Goal: Transaction & Acquisition: Book appointment/travel/reservation

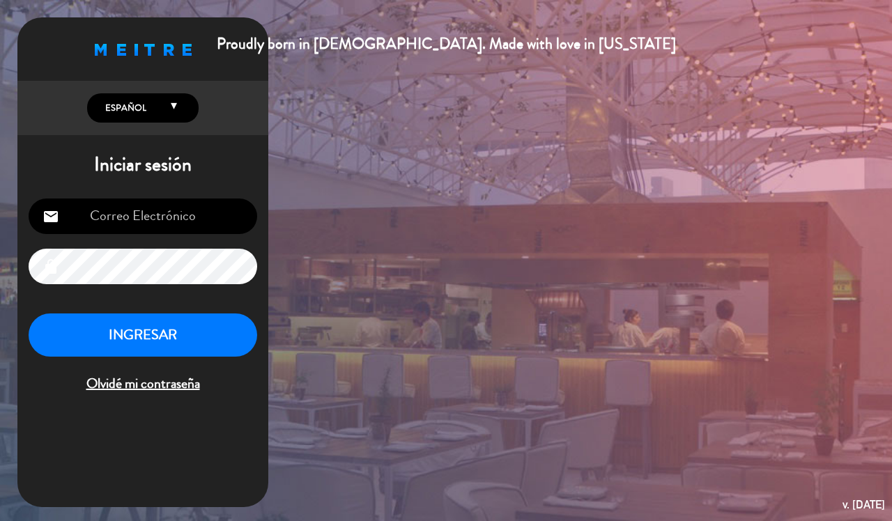
type input "[EMAIL_ADDRESS][DOMAIN_NAME]"
click at [182, 345] on button "INGRESAR" at bounding box center [143, 335] width 228 height 44
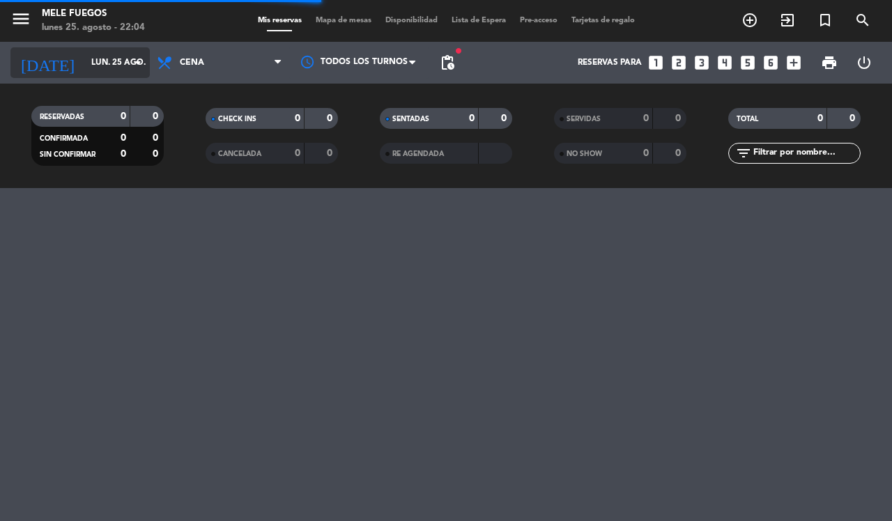
click at [134, 66] on icon "arrow_drop_down" at bounding box center [138, 62] width 17 height 17
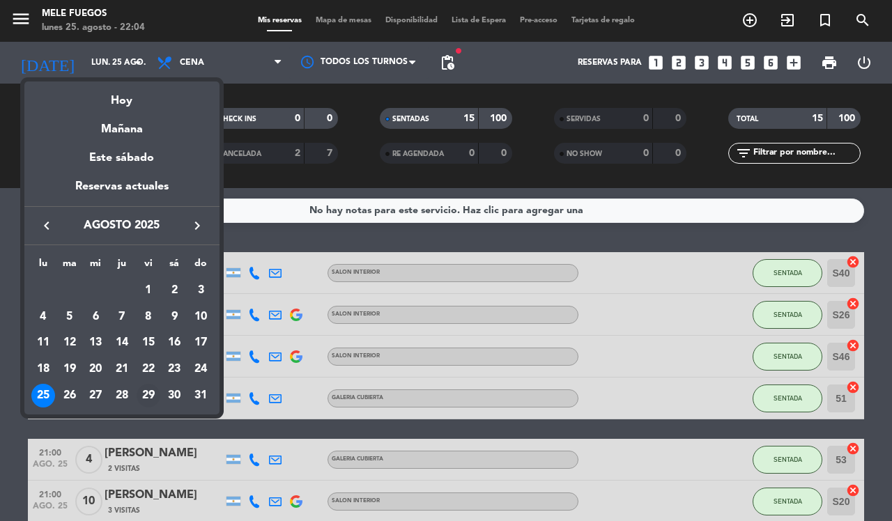
click at [146, 394] on div "29" at bounding box center [149, 396] width 24 height 24
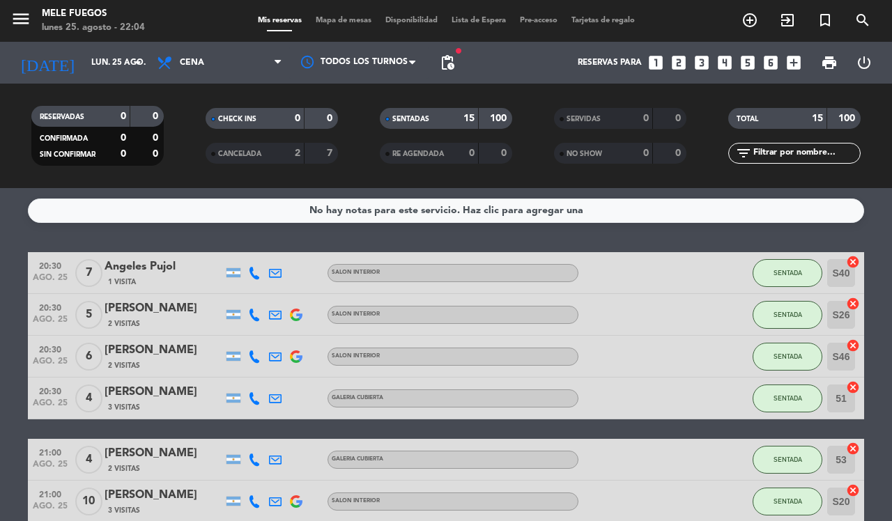
type input "vie. 29 ago."
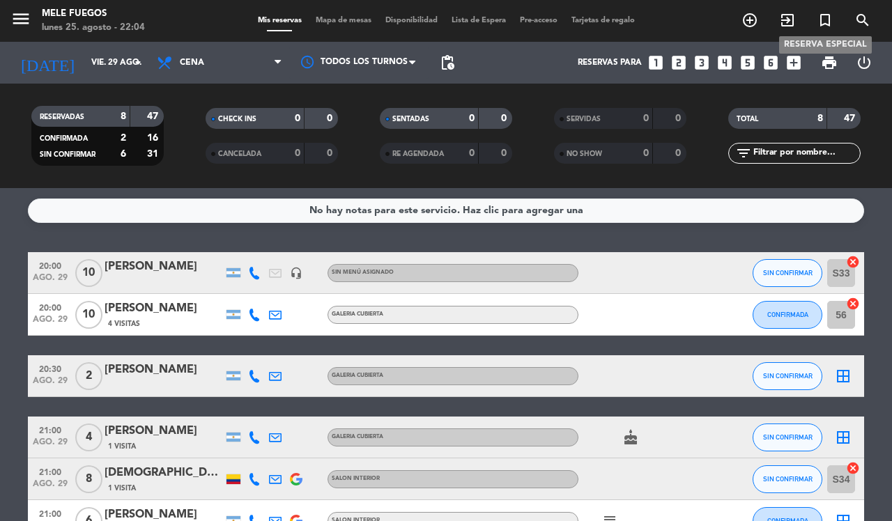
click at [822, 19] on icon "turned_in_not" at bounding box center [824, 20] width 17 height 17
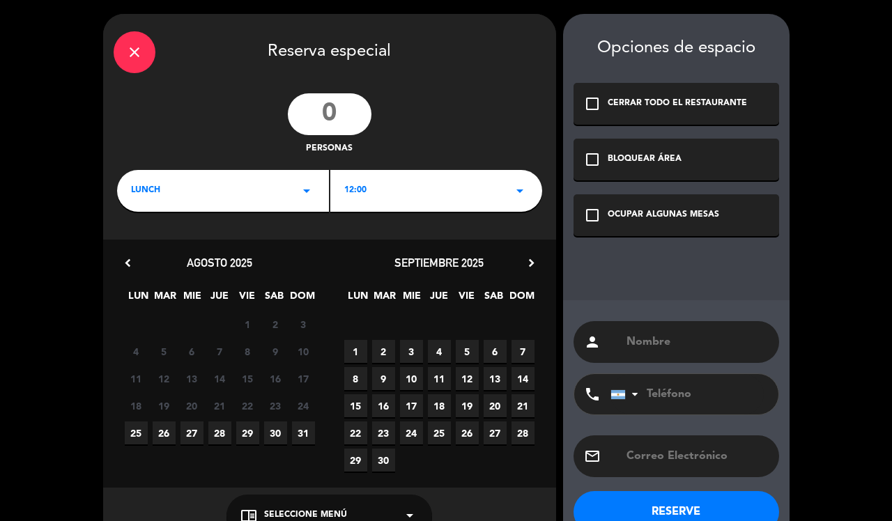
click at [332, 120] on input "number" at bounding box center [330, 114] width 84 height 42
type input "10"
click at [305, 192] on icon "arrow_drop_down" at bounding box center [306, 190] width 17 height 17
click at [289, 249] on div "Cena" at bounding box center [223, 249] width 184 height 14
click at [308, 186] on icon "arrow_drop_down" at bounding box center [306, 190] width 17 height 17
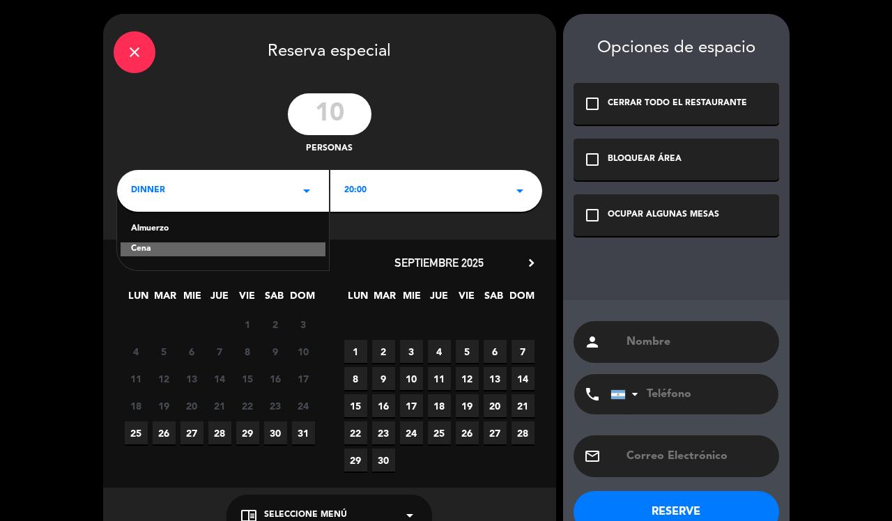
click at [308, 186] on icon "arrow_drop_down" at bounding box center [306, 190] width 17 height 17
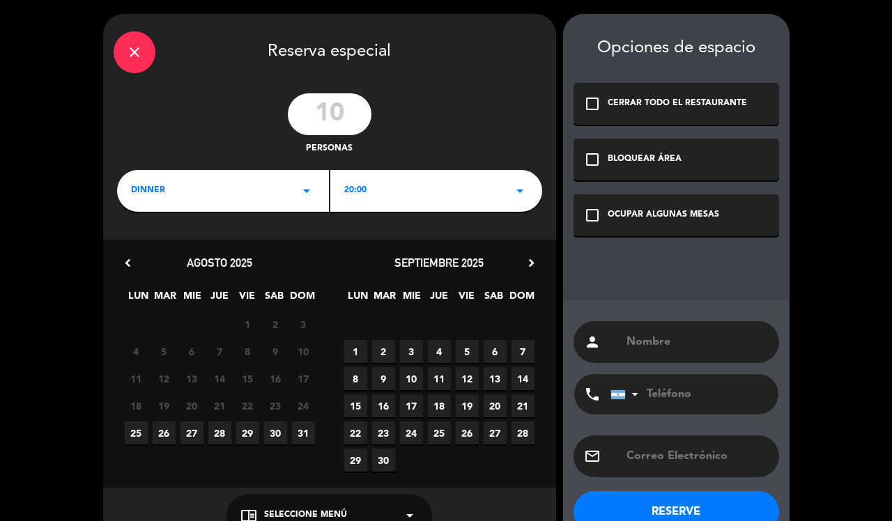
click at [512, 196] on icon "arrow_drop_down" at bounding box center [519, 190] width 17 height 17
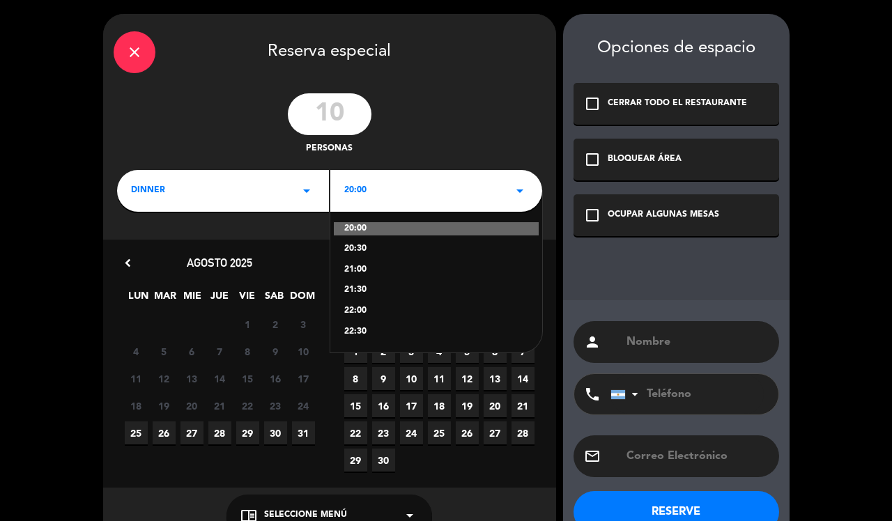
click at [359, 242] on div "20:30" at bounding box center [436, 249] width 184 height 14
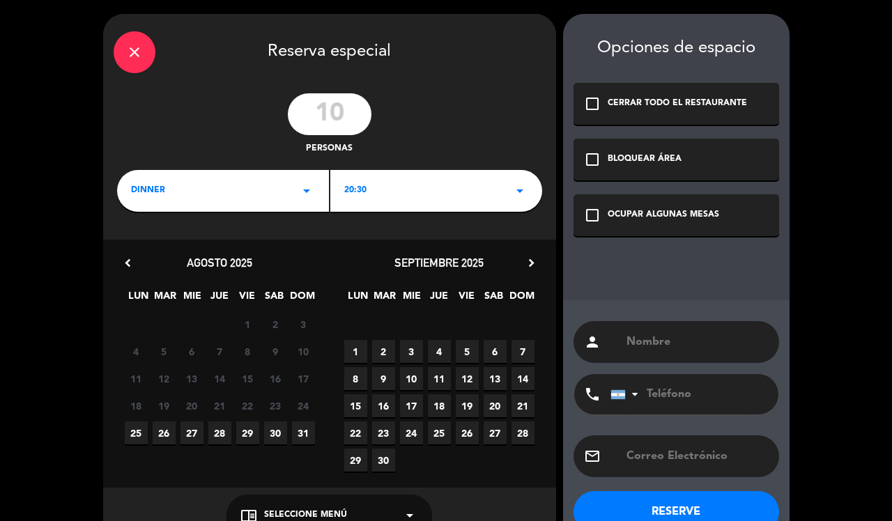
click at [249, 434] on span "29" at bounding box center [247, 432] width 23 height 23
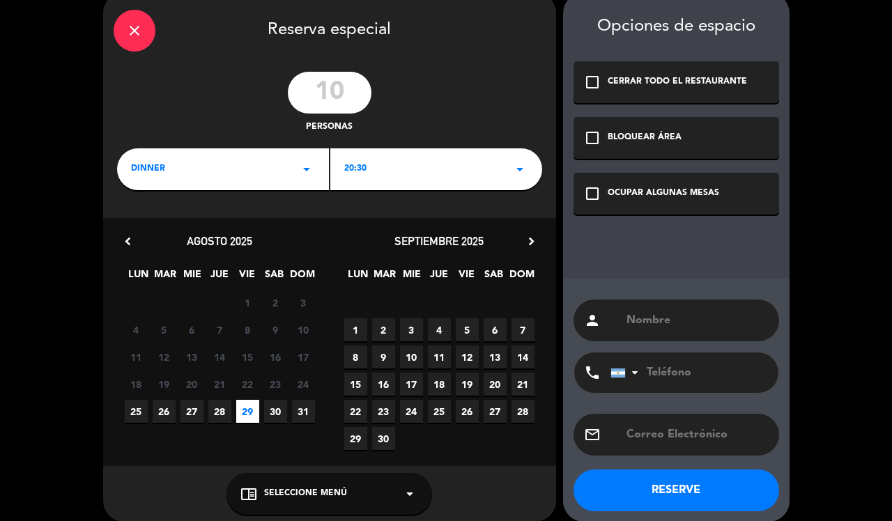
scroll to position [33, 0]
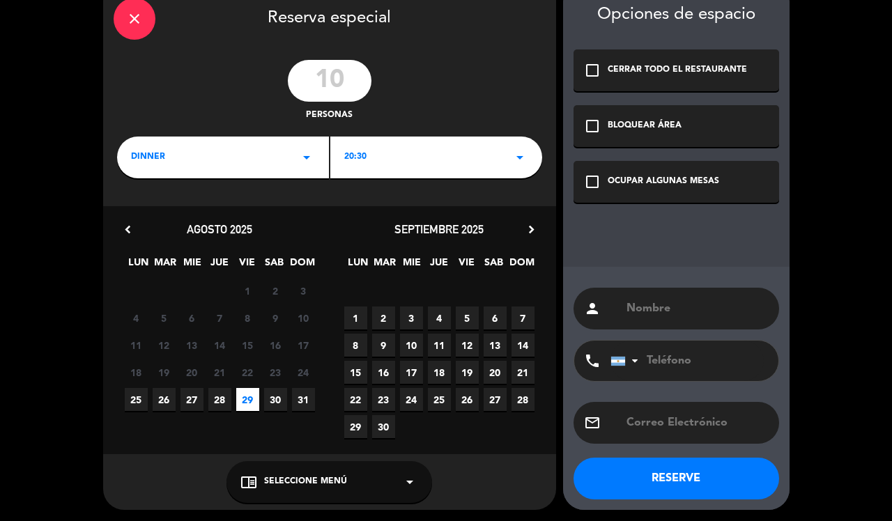
click at [405, 479] on icon "arrow_drop_down" at bounding box center [409, 482] width 17 height 17
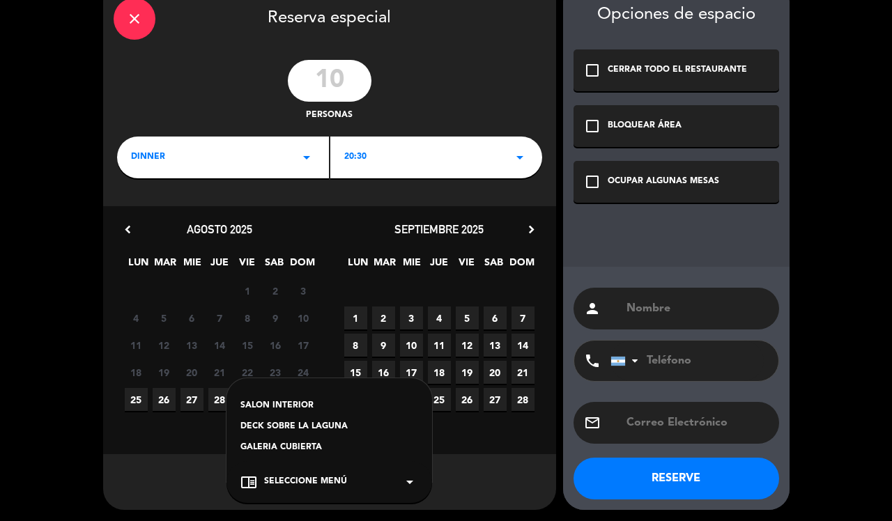
click at [301, 403] on div "SALON INTERIOR" at bounding box center [329, 406] width 178 height 14
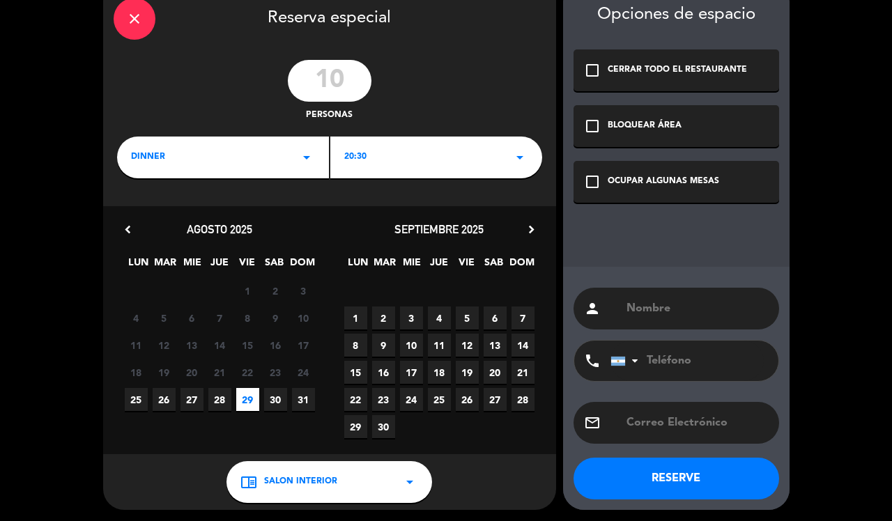
click at [592, 181] on icon "check_box_outline_blank" at bounding box center [592, 181] width 17 height 17
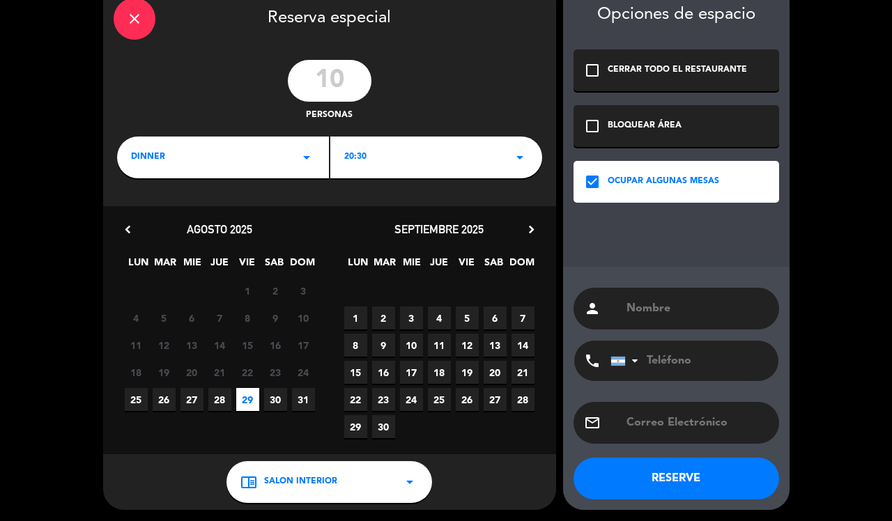
click at [649, 313] on input "text" at bounding box center [696, 309] width 143 height 20
type input "[PERSON_NAME]"
click at [710, 362] on input "tel" at bounding box center [686, 361] width 153 height 40
type input "1137717688"
click at [708, 471] on button "RESERVE" at bounding box center [675, 479] width 205 height 42
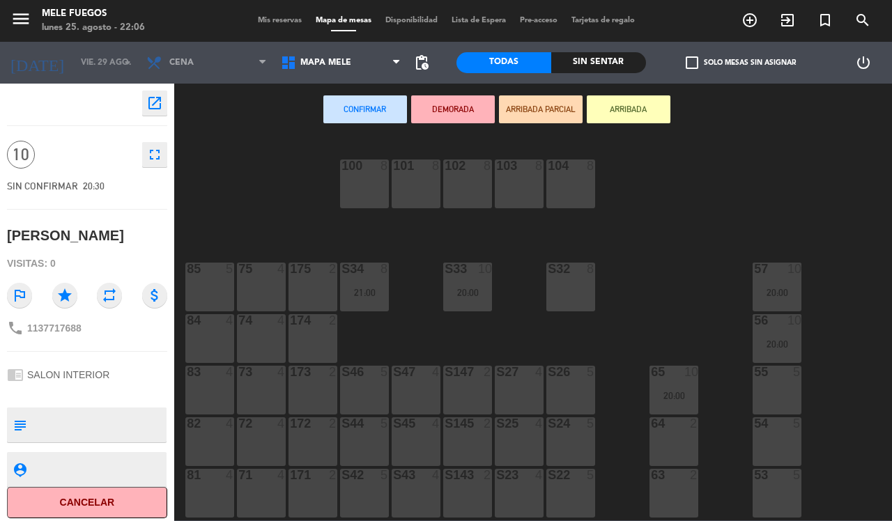
click at [213, 226] on div "100 8 101 8 102 8 103 8 104 8 S32 8 S33 10 20:00 S34 8 21:00 75 4 85 5 175 2 57…" at bounding box center [537, 327] width 708 height 385
click at [281, 24] on span "Mis reservas" at bounding box center [280, 21] width 58 height 8
